Goal: Information Seeking & Learning: Learn about a topic

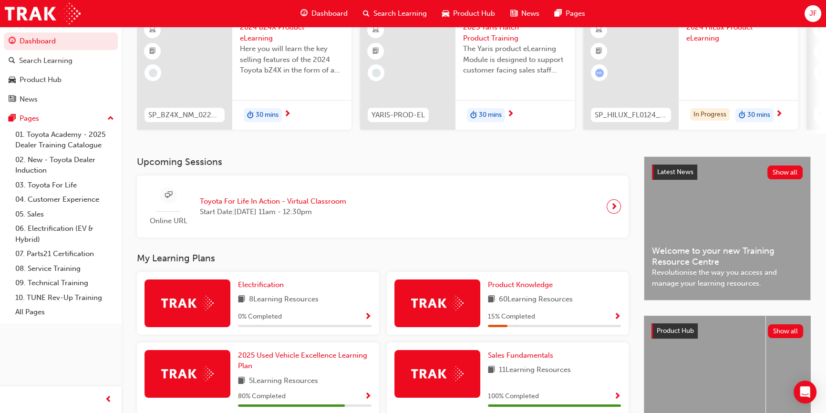
scroll to position [173, 0]
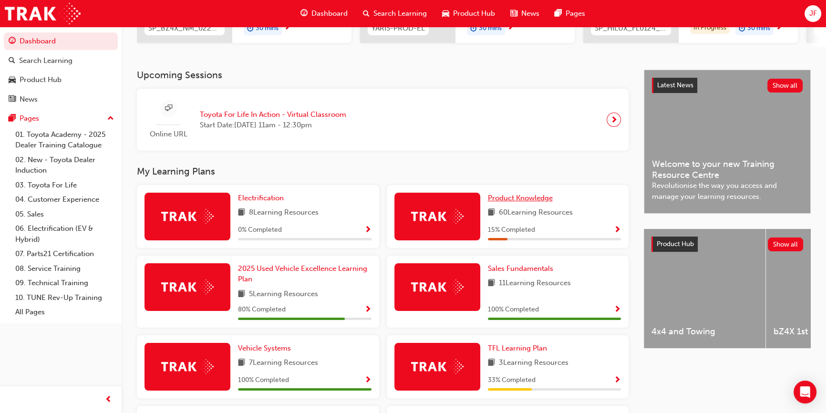
click at [515, 197] on span "Product Knowledge" at bounding box center [520, 198] width 65 height 9
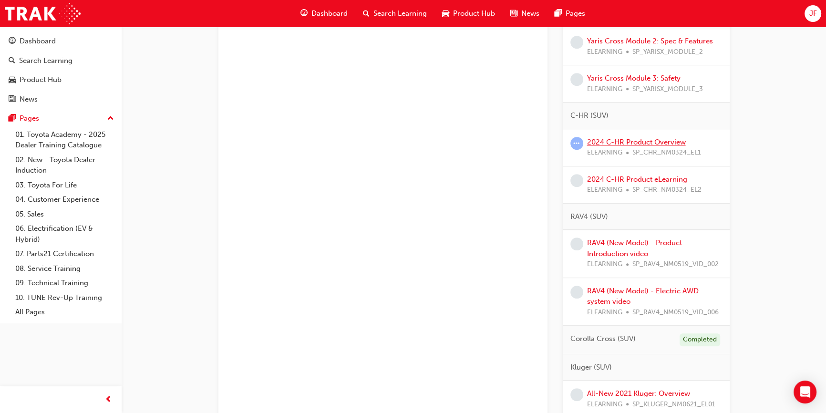
scroll to position [606, 0]
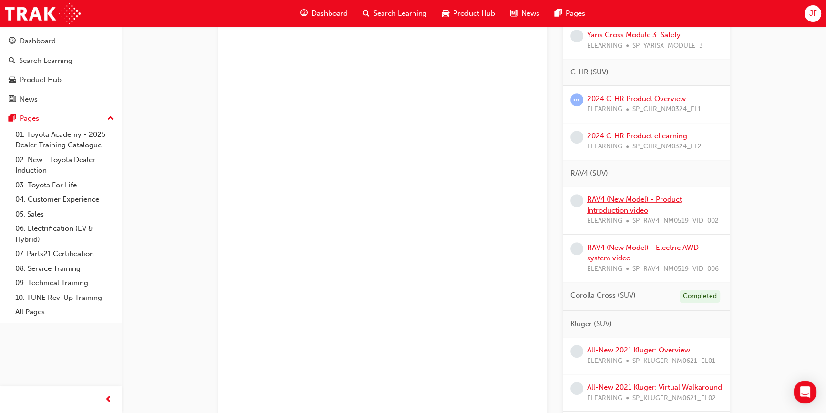
click at [614, 199] on link "RAV4 (New Model) - Product Introduction video" at bounding box center [634, 205] width 95 height 20
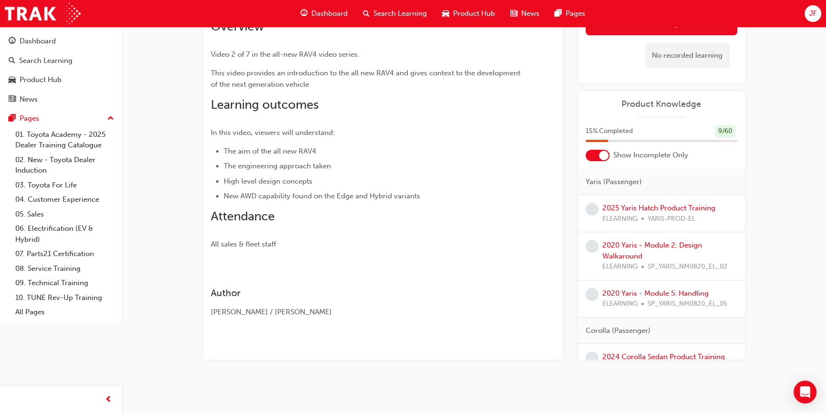
scroll to position [39, 0]
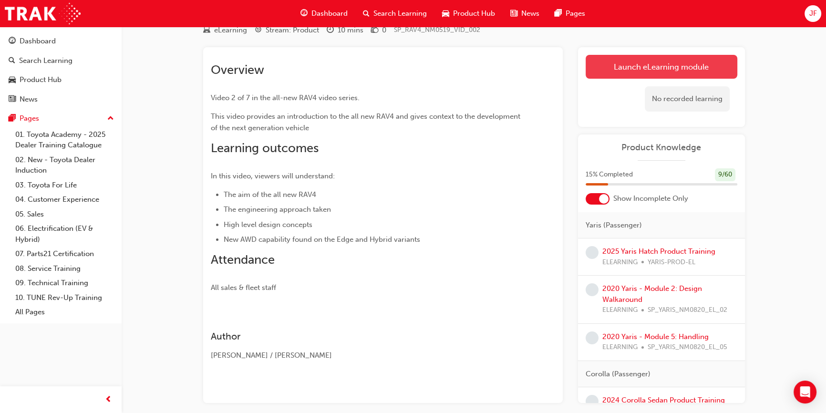
click at [614, 67] on link "Launch eLearning module" at bounding box center [661, 67] width 152 height 24
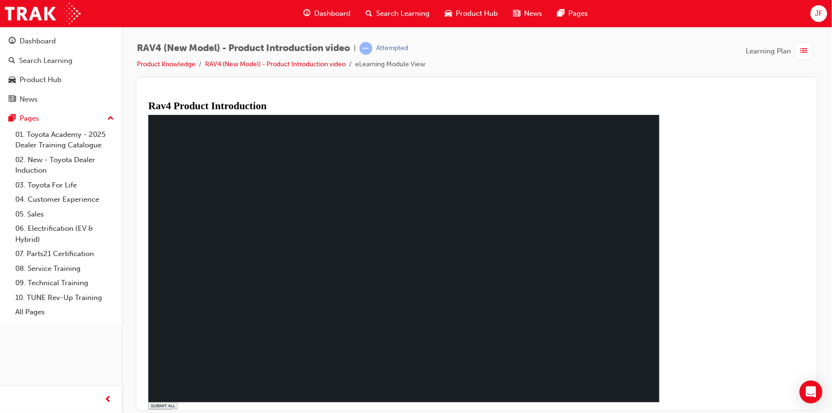
click at [602, 42] on div "RAV4 (New Model) - Product Introduction video | Attempted Product Knowledge RAV…" at bounding box center [477, 60] width 680 height 36
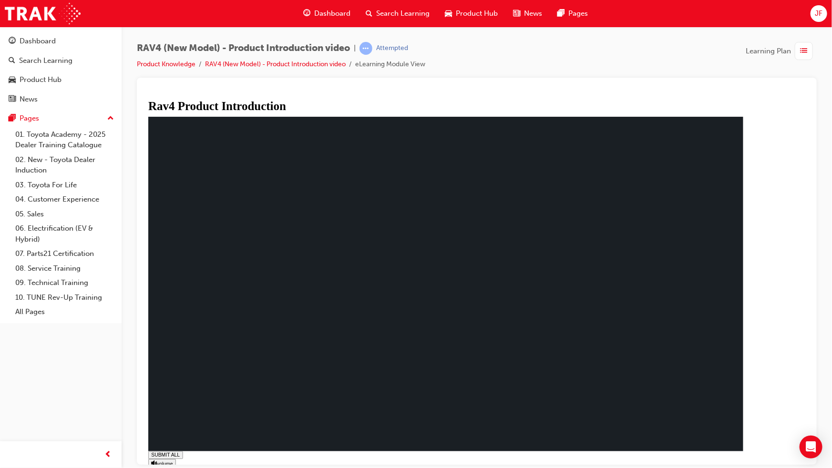
drag, startPoint x: 299, startPoint y: 450, endPoint x: 317, endPoint y: 449, distance: 18.6
drag, startPoint x: 317, startPoint y: 449, endPoint x: 368, endPoint y: 449, distance: 50.1
drag, startPoint x: 368, startPoint y: 449, endPoint x: 429, endPoint y: 452, distance: 61.6
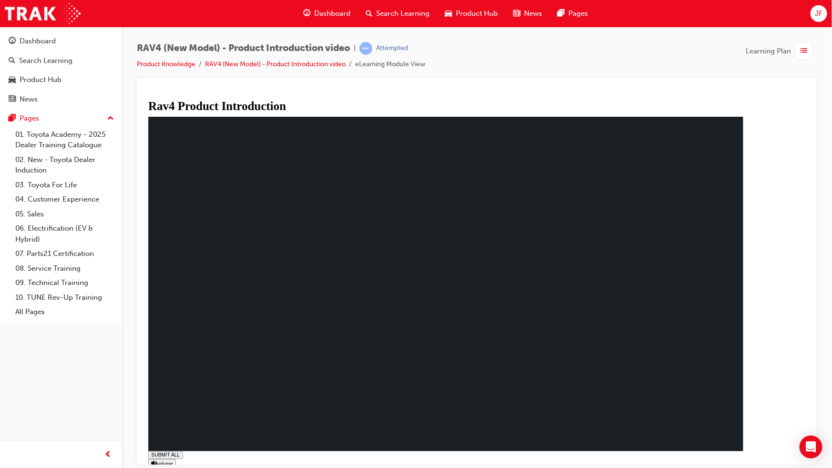
drag, startPoint x: 429, startPoint y: 452, endPoint x: 491, endPoint y: 452, distance: 61.5
drag, startPoint x: 491, startPoint y: 452, endPoint x: 547, endPoint y: 452, distance: 56.7
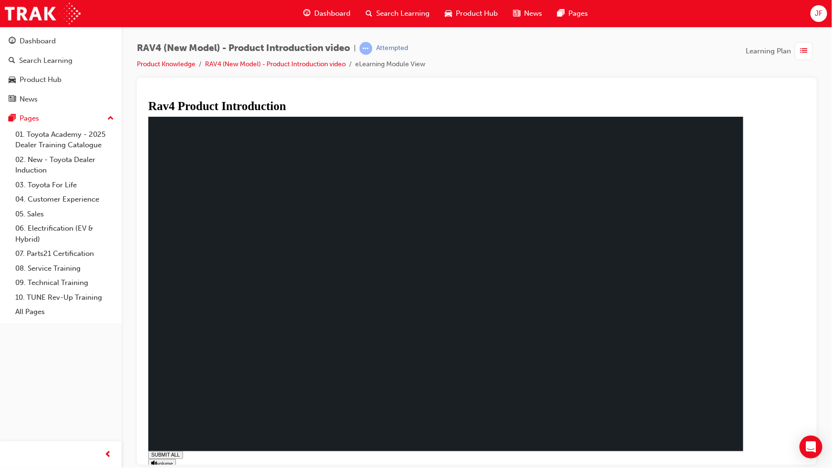
drag, startPoint x: 402, startPoint y: 457, endPoint x: 411, endPoint y: 457, distance: 9.1
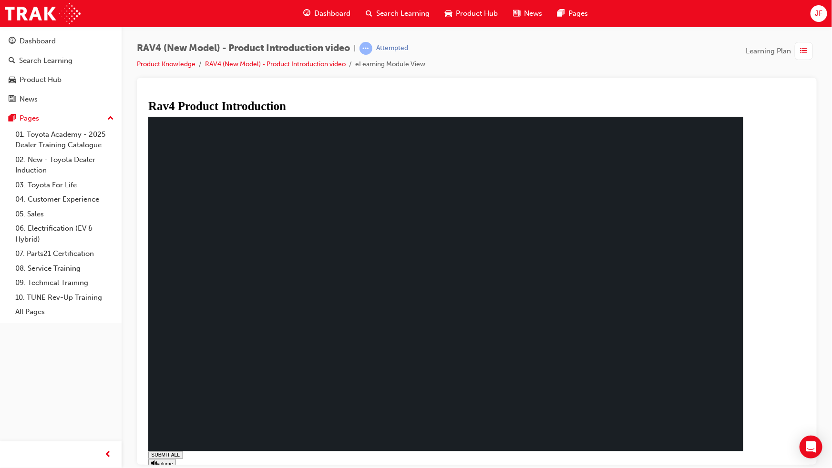
drag, startPoint x: 415, startPoint y: 451, endPoint x: 434, endPoint y: 449, distance: 18.7
drag, startPoint x: 434, startPoint y: 449, endPoint x: 479, endPoint y: 453, distance: 45.0
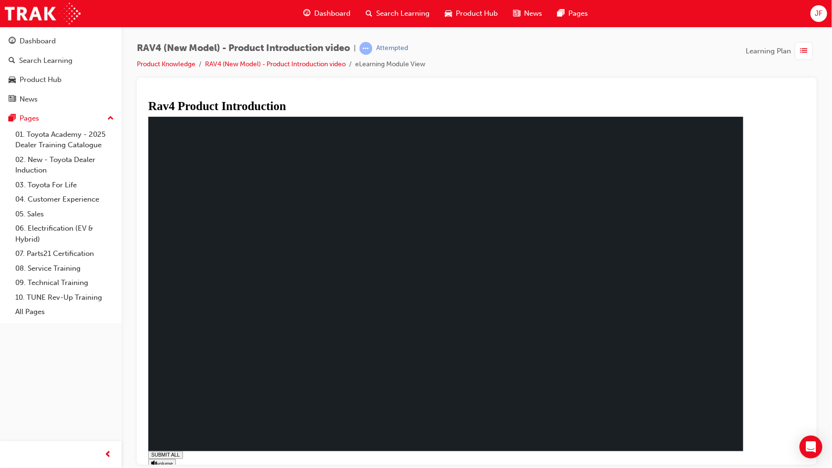
click at [459, 412] on div "SUBMIT ALL volume pause replay PREV NEXT SUBMIT FINISH" at bounding box center [449, 313] width 603 height 393
drag, startPoint x: 452, startPoint y: 450, endPoint x: 470, endPoint y: 448, distance: 17.7
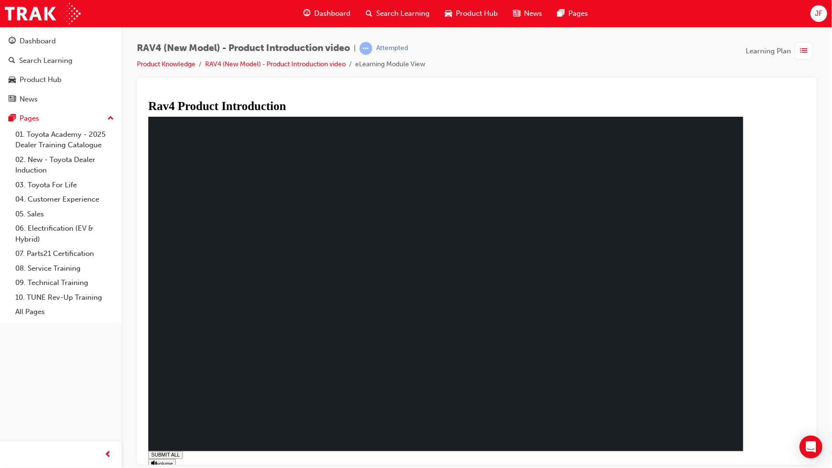
drag, startPoint x: 471, startPoint y: 448, endPoint x: 496, endPoint y: 448, distance: 25.3
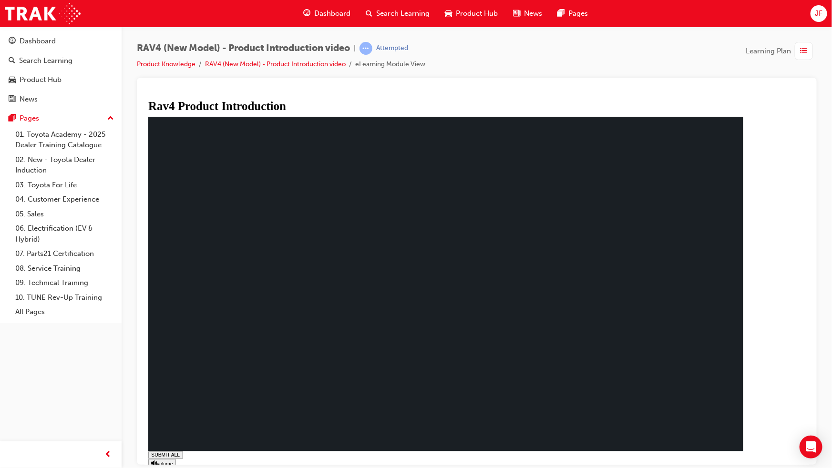
drag, startPoint x: 522, startPoint y: 451, endPoint x: 539, endPoint y: 451, distance: 17.2
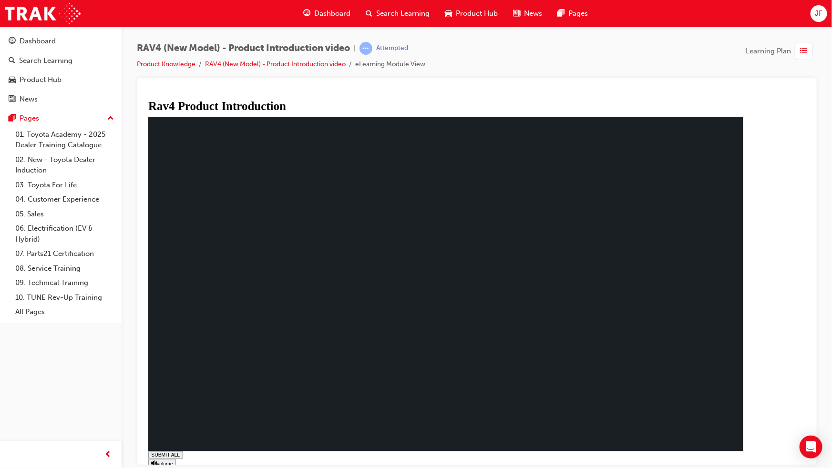
drag, startPoint x: 618, startPoint y: 451, endPoint x: 634, endPoint y: 451, distance: 15.3
drag, startPoint x: 634, startPoint y: 451, endPoint x: 657, endPoint y: 453, distance: 23.4
drag, startPoint x: 664, startPoint y: 453, endPoint x: 674, endPoint y: 451, distance: 9.6
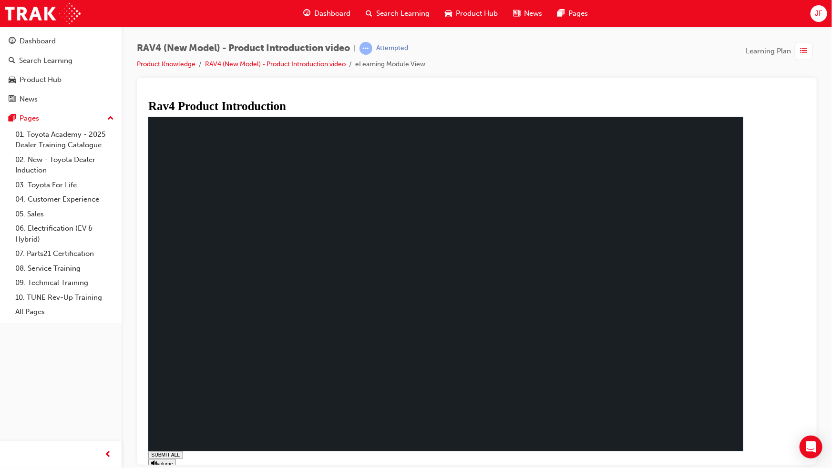
drag, startPoint x: 676, startPoint y: 451, endPoint x: 687, endPoint y: 451, distance: 11.0
drag, startPoint x: 692, startPoint y: 451, endPoint x: 707, endPoint y: 450, distance: 15.3
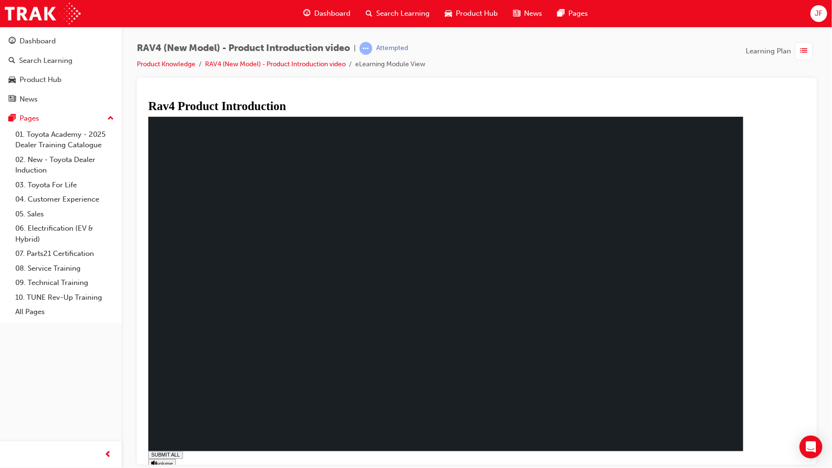
drag, startPoint x: 414, startPoint y: 453, endPoint x: 433, endPoint y: 453, distance: 18.6
drag, startPoint x: 441, startPoint y: 453, endPoint x: 454, endPoint y: 453, distance: 13.3
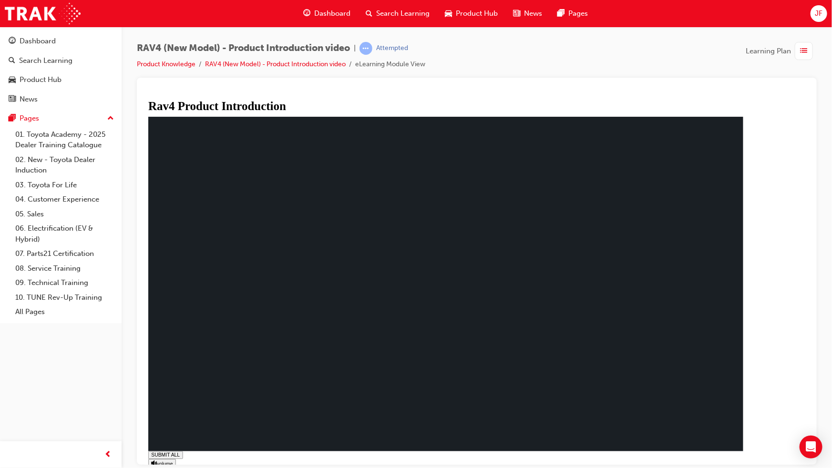
drag, startPoint x: 461, startPoint y: 453, endPoint x: 500, endPoint y: 452, distance: 38.6
drag, startPoint x: 542, startPoint y: 453, endPoint x: 574, endPoint y: 453, distance: 32.4
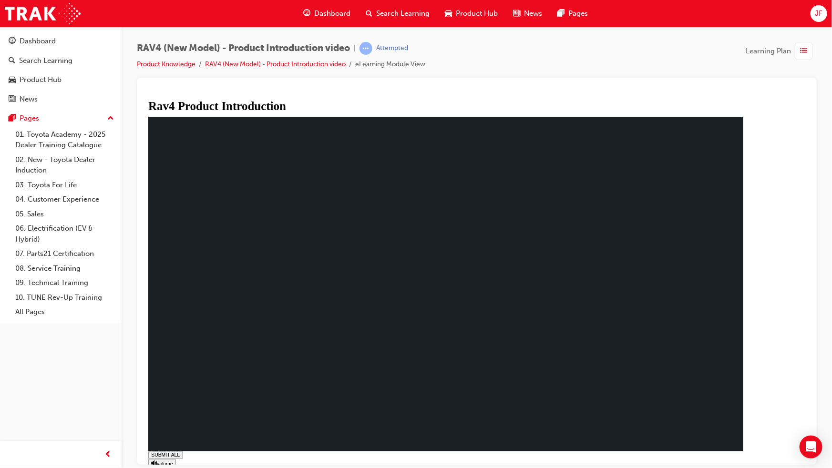
drag, startPoint x: 574, startPoint y: 453, endPoint x: 628, endPoint y: 454, distance: 53.4
drag, startPoint x: 632, startPoint y: 454, endPoint x: 639, endPoint y: 454, distance: 7.2
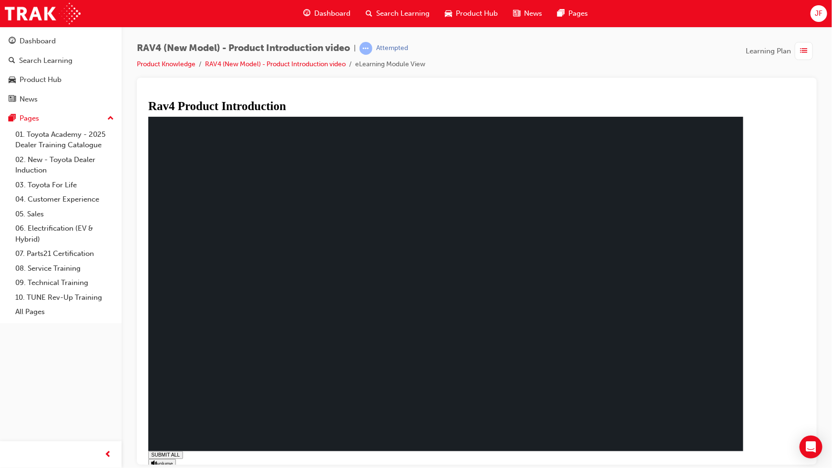
drag, startPoint x: 661, startPoint y: 454, endPoint x: 667, endPoint y: 455, distance: 6.3
drag, startPoint x: 688, startPoint y: 455, endPoint x: 699, endPoint y: 456, distance: 11.0
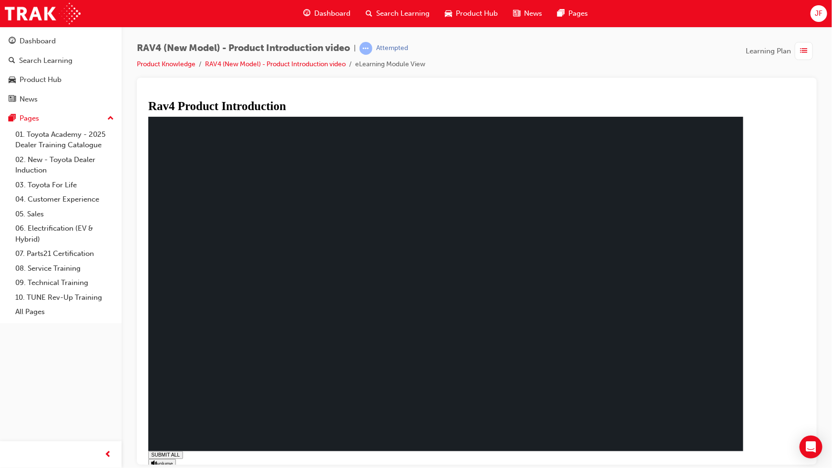
type input "0.12"
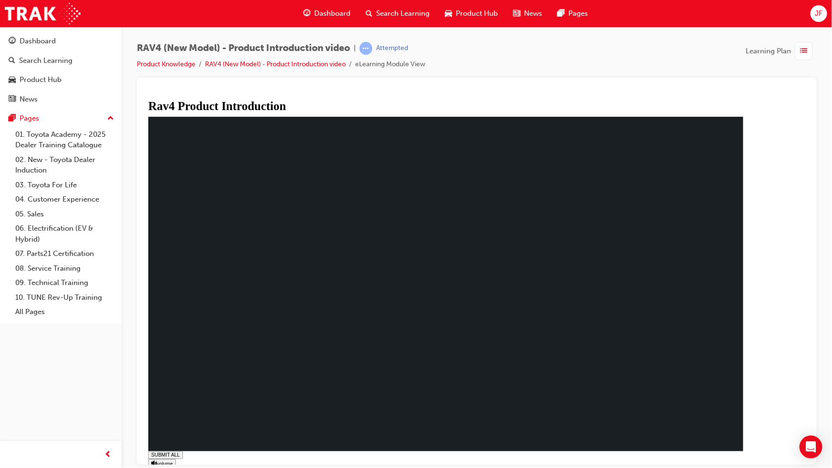
click at [48, 43] on div "Dashboard" at bounding box center [38, 41] width 36 height 11
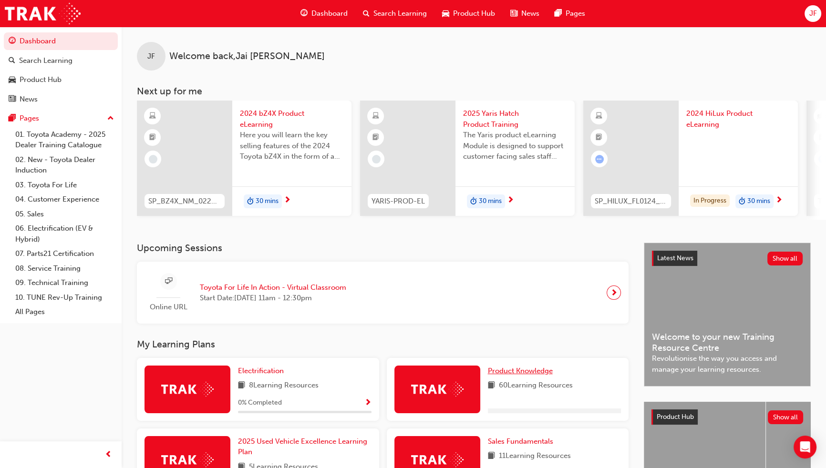
click at [521, 377] on link "Product Knowledge" at bounding box center [522, 371] width 69 height 11
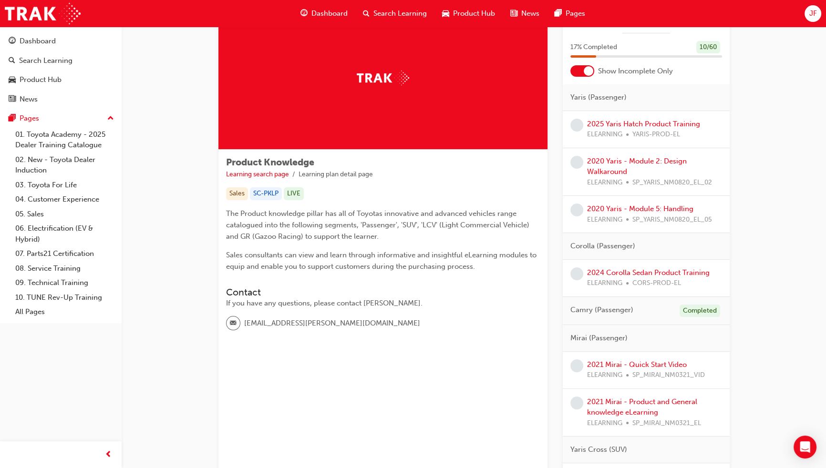
scroll to position [86, 0]
